Goal: Leave review/rating

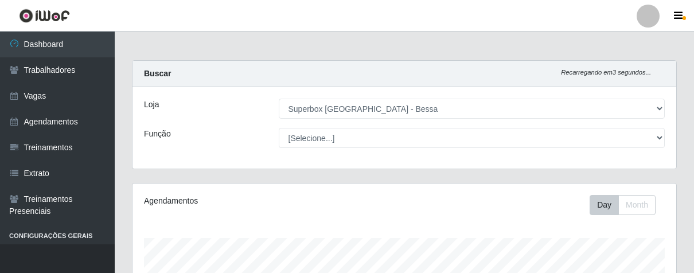
select select "206"
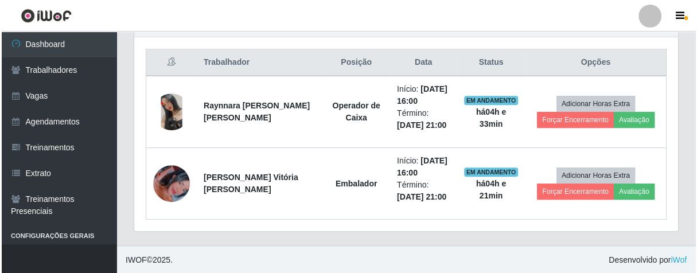
scroll to position [238, 543]
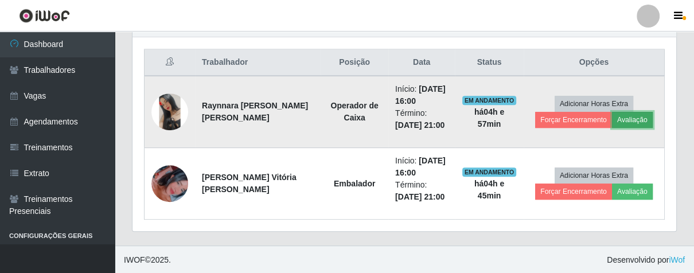
click at [629, 117] on button "Avaliação" at bounding box center [632, 120] width 41 height 16
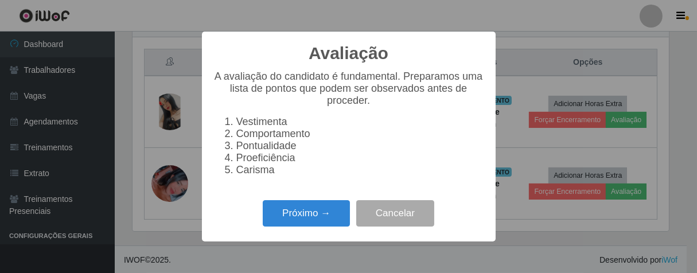
scroll to position [238, 537]
click at [316, 218] on button "Próximo →" at bounding box center [306, 213] width 87 height 27
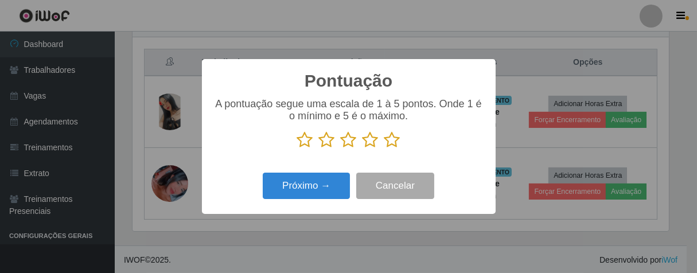
scroll to position [573661, 573362]
drag, startPoint x: 394, startPoint y: 144, endPoint x: 337, endPoint y: 169, distance: 62.2
click at [386, 147] on icon at bounding box center [393, 139] width 16 height 17
click at [385, 149] on input "radio" at bounding box center [385, 149] width 0 height 0
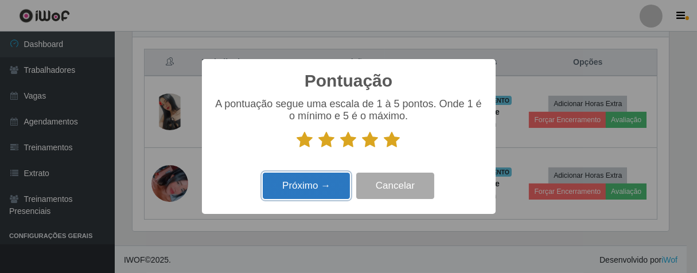
click at [329, 196] on button "Próximo →" at bounding box center [306, 186] width 87 height 27
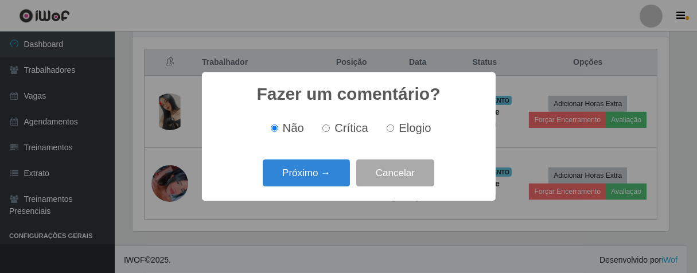
click at [328, 187] on div "Próximo → Cancelar" at bounding box center [348, 173] width 271 height 33
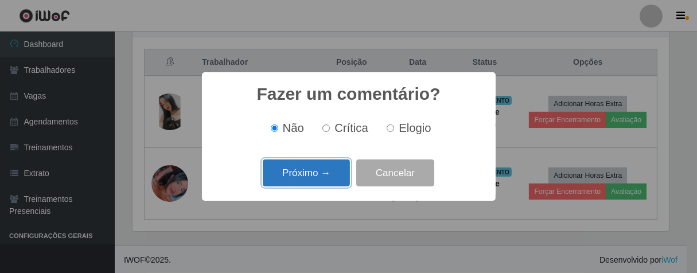
click at [332, 174] on button "Próximo →" at bounding box center [306, 173] width 87 height 27
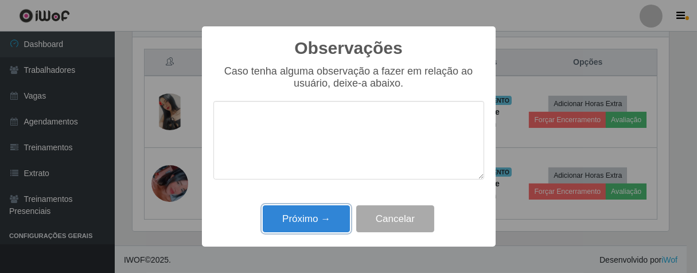
drag, startPoint x: 330, startPoint y: 227, endPoint x: 427, endPoint y: 168, distance: 113.6
click at [332, 220] on button "Próximo →" at bounding box center [306, 218] width 87 height 27
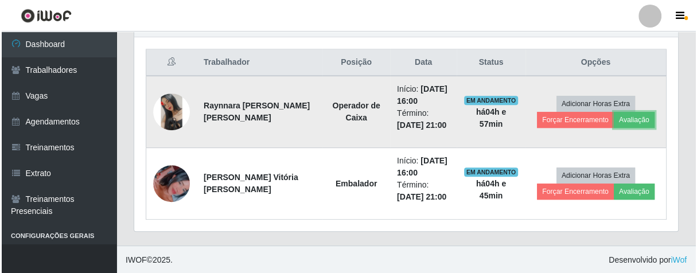
scroll to position [238, 543]
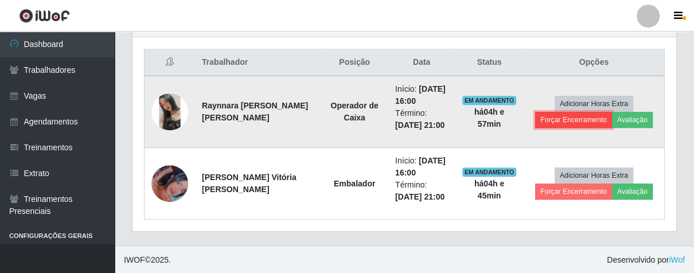
click at [571, 122] on button "Forçar Encerramento" at bounding box center [573, 120] width 77 height 16
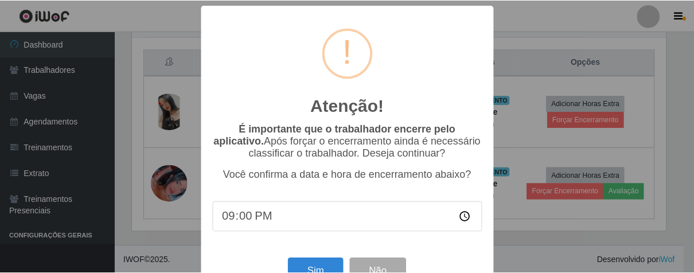
scroll to position [40, 0]
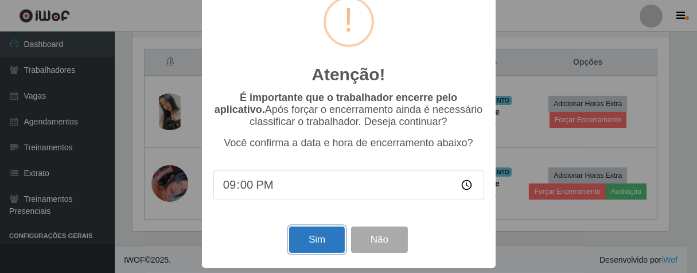
click at [324, 232] on button "Sim" at bounding box center [317, 240] width 56 height 27
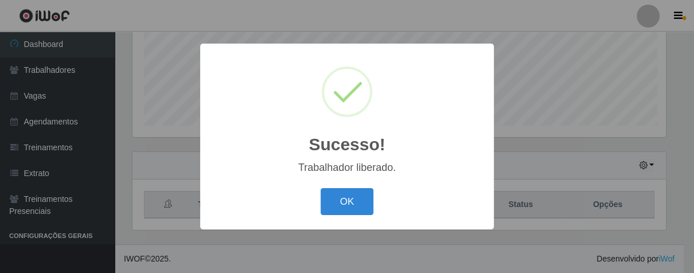
scroll to position [238, 537]
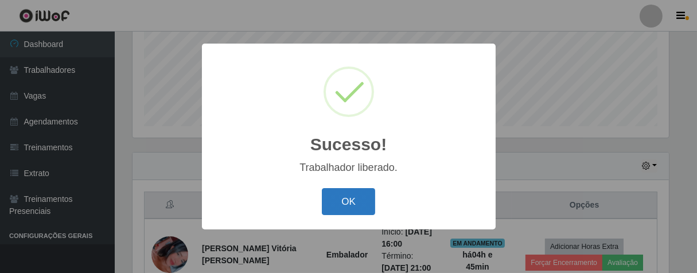
click at [347, 200] on button "OK" at bounding box center [348, 201] width 53 height 27
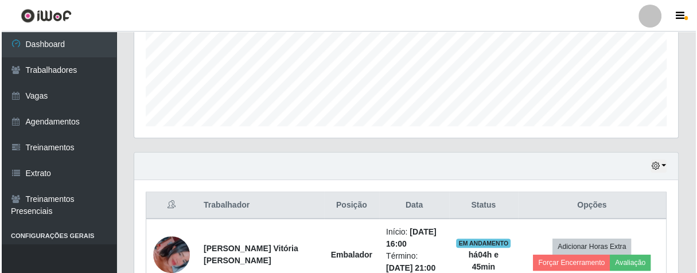
scroll to position [355, 0]
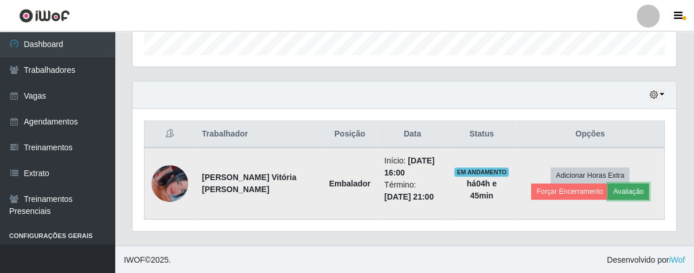
click at [619, 188] on button "Avaliação" at bounding box center [628, 192] width 41 height 16
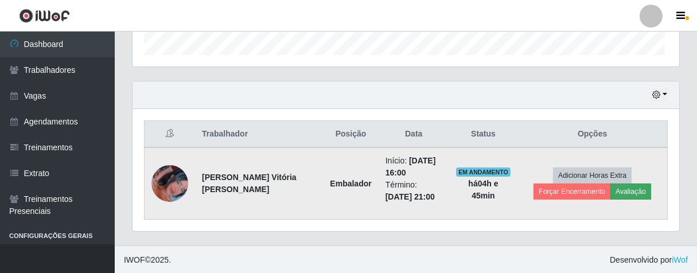
scroll to position [238, 537]
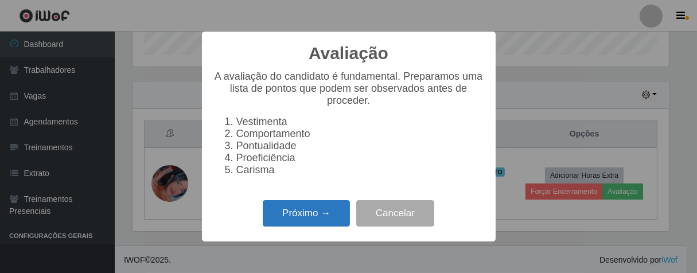
click at [288, 227] on button "Próximo →" at bounding box center [306, 213] width 87 height 27
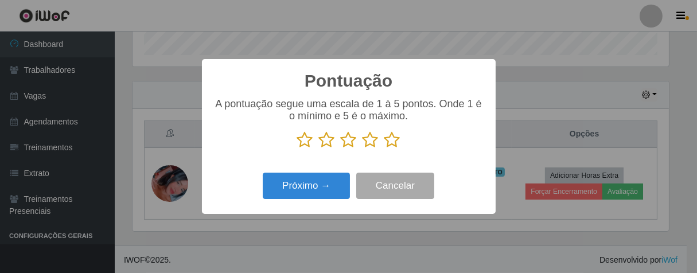
click at [390, 136] on icon at bounding box center [393, 139] width 16 height 17
click at [385, 149] on input "radio" at bounding box center [385, 149] width 0 height 0
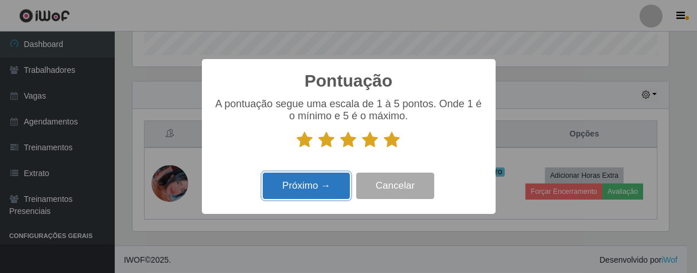
click at [334, 187] on button "Próximo →" at bounding box center [306, 186] width 87 height 27
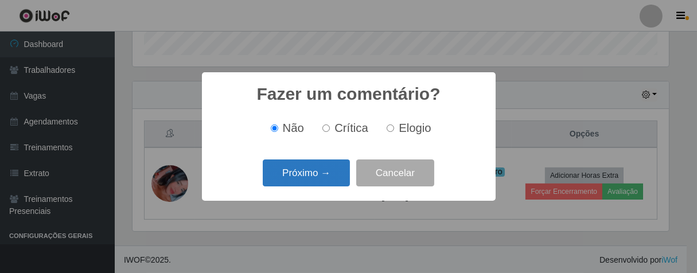
click at [325, 181] on button "Próximo →" at bounding box center [306, 173] width 87 height 27
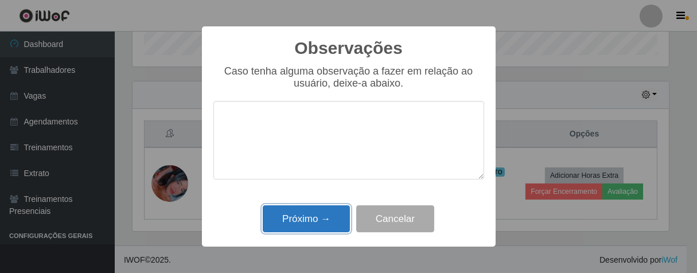
click at [324, 224] on button "Próximo →" at bounding box center [306, 218] width 87 height 27
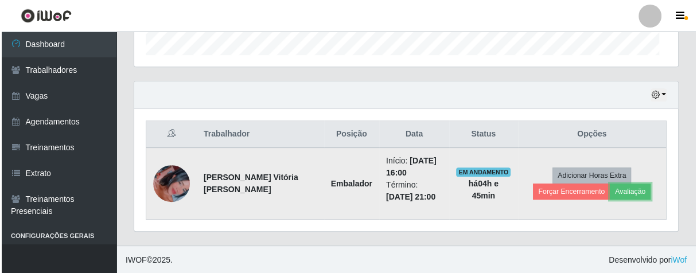
scroll to position [238, 543]
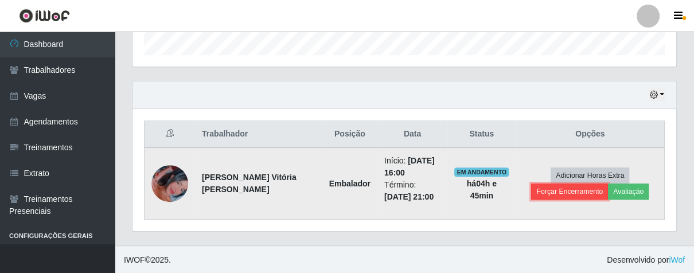
click at [570, 192] on button "Forçar Encerramento" at bounding box center [569, 192] width 77 height 16
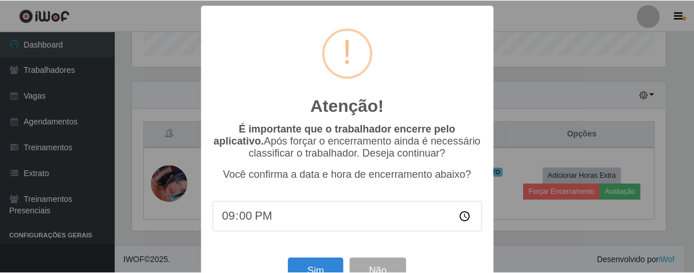
scroll to position [40, 0]
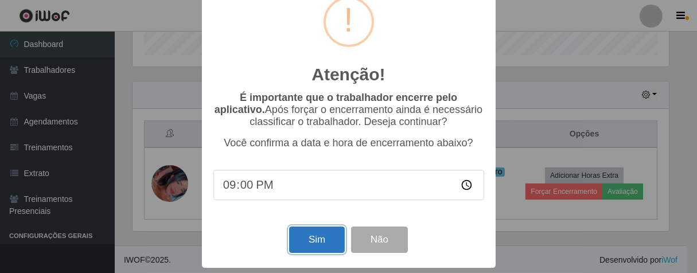
click at [304, 239] on button "Sim" at bounding box center [317, 240] width 56 height 27
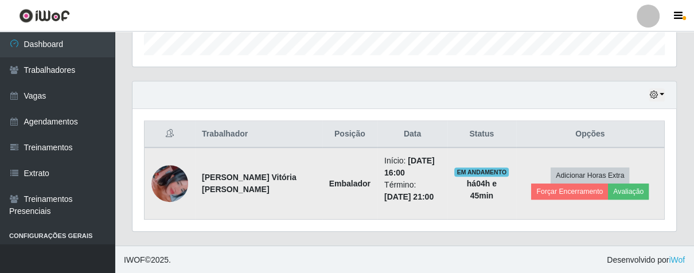
scroll to position [0, 0]
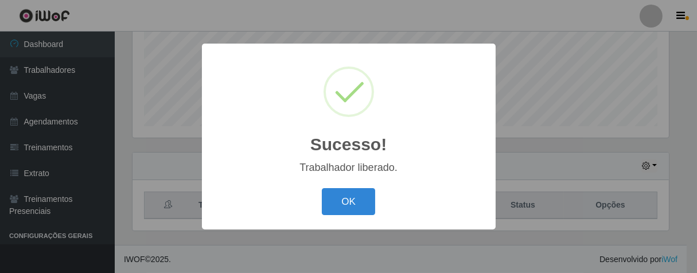
drag, startPoint x: 348, startPoint y: 200, endPoint x: 209, endPoint y: 8, distance: 236.8
click at [345, 189] on button "OK" at bounding box center [348, 201] width 53 height 27
